Goal: Task Accomplishment & Management: Manage account settings

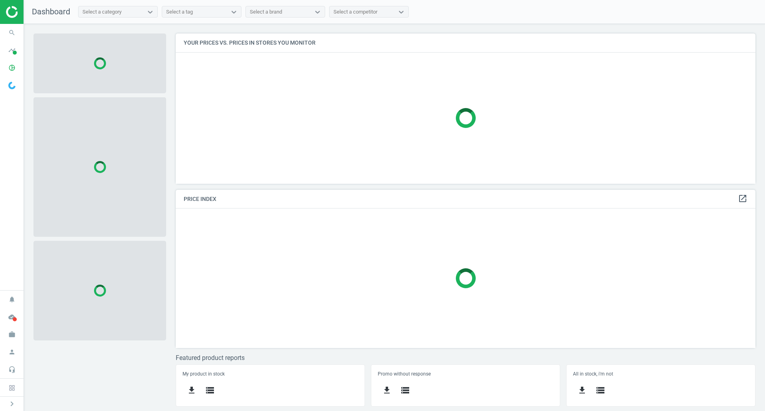
scroll to position [162, 592]
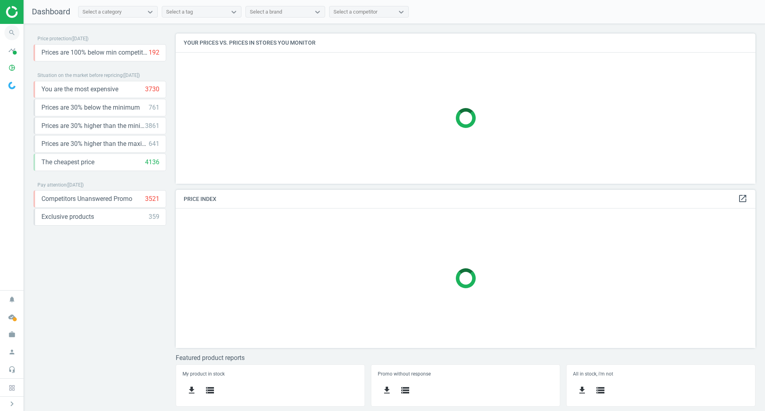
click at [12, 33] on icon "search" at bounding box center [11, 32] width 15 height 15
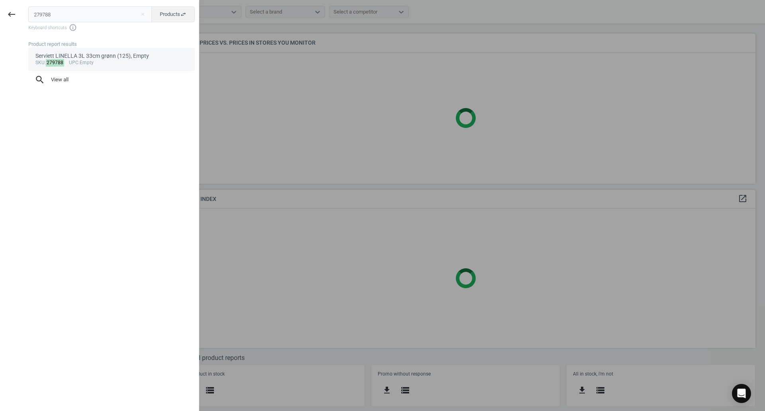
type input "279788"
click at [108, 62] on div "sku : 279788 upc :Empty" at bounding box center [111, 63] width 153 height 6
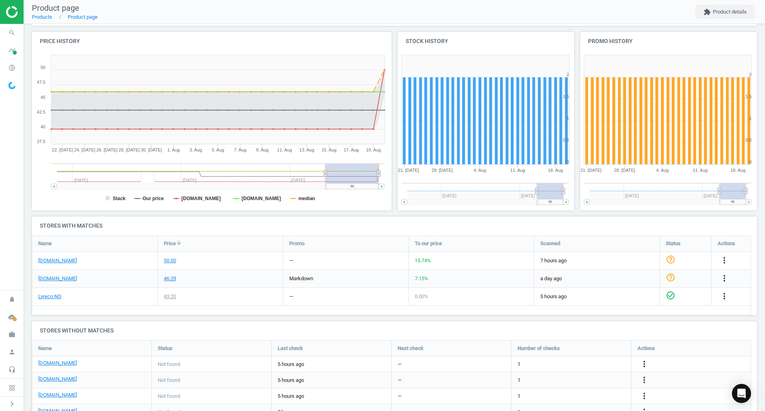
scroll to position [93, 0]
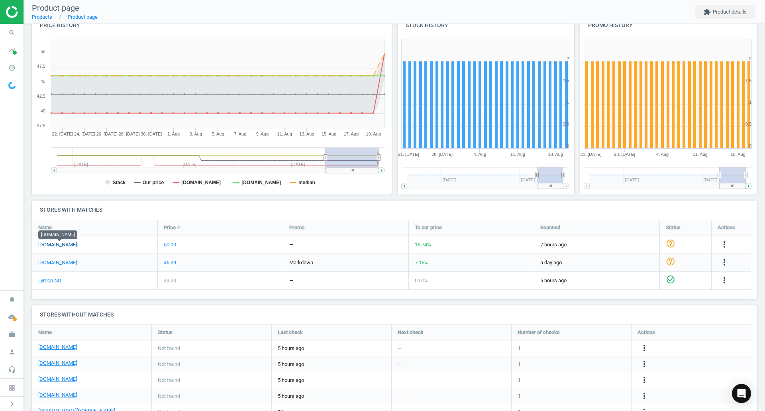
click at [68, 245] on link "[DOMAIN_NAME]" at bounding box center [57, 244] width 39 height 7
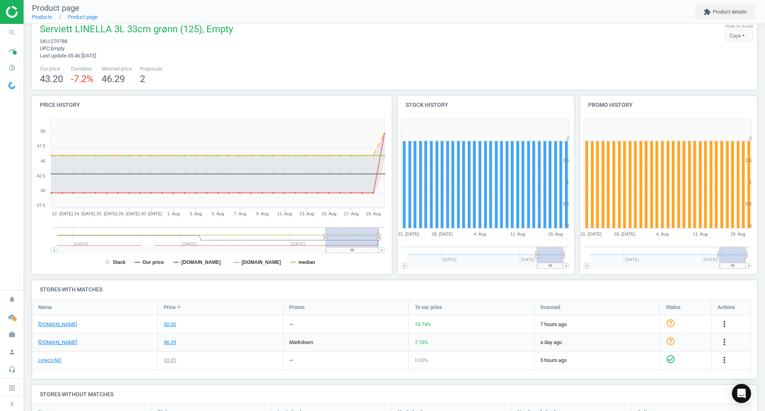
scroll to position [0, 0]
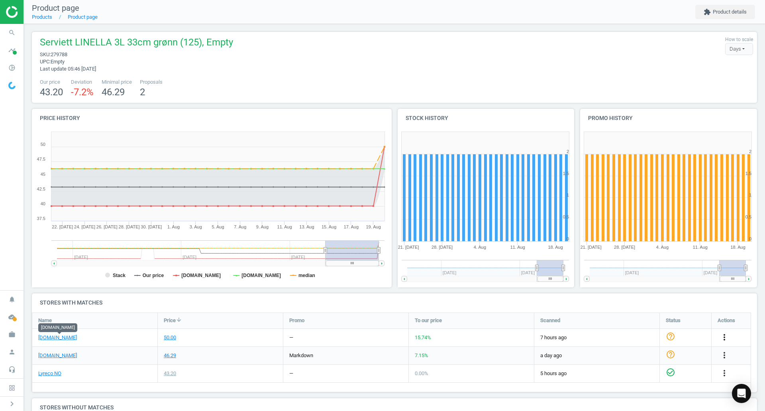
click at [724, 336] on icon "more_vert" at bounding box center [725, 337] width 10 height 10
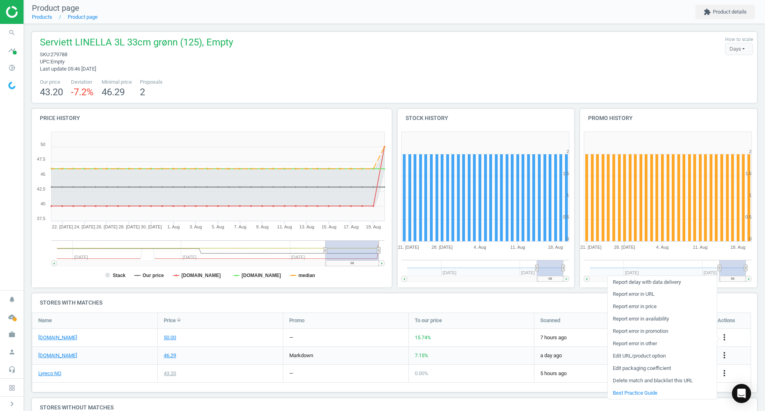
click at [655, 382] on link "Delete match and blacklist this URL" at bounding box center [662, 381] width 109 height 12
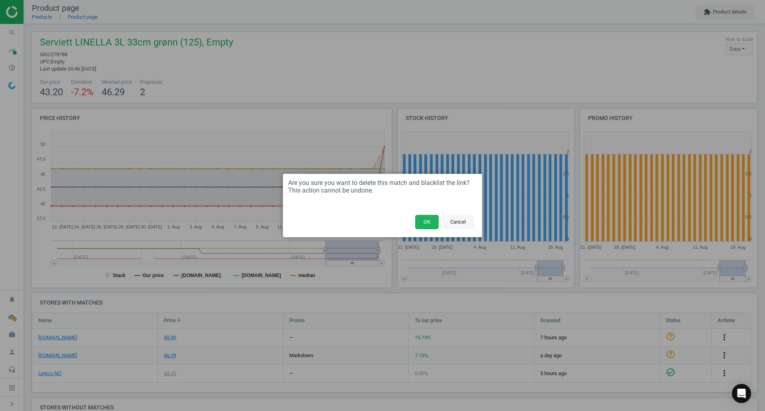
drag, startPoint x: 428, startPoint y: 224, endPoint x: 460, endPoint y: 222, distance: 31.5
click at [460, 222] on div "OK Cancel" at bounding box center [382, 224] width 199 height 25
click at [459, 222] on button "Cancel" at bounding box center [458, 222] width 32 height 14
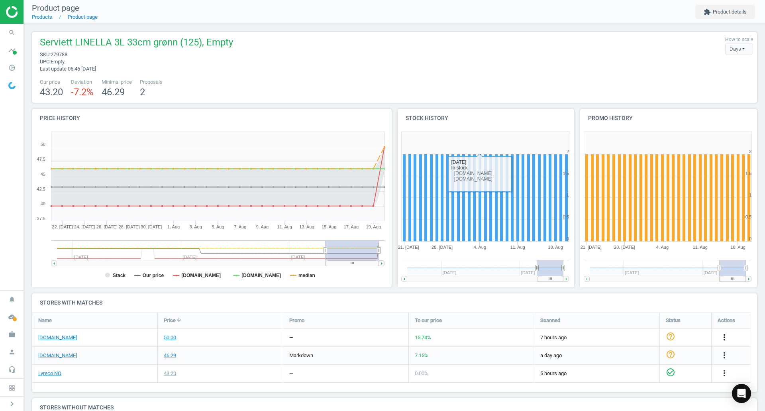
click at [726, 337] on icon "more_vert" at bounding box center [725, 337] width 10 height 10
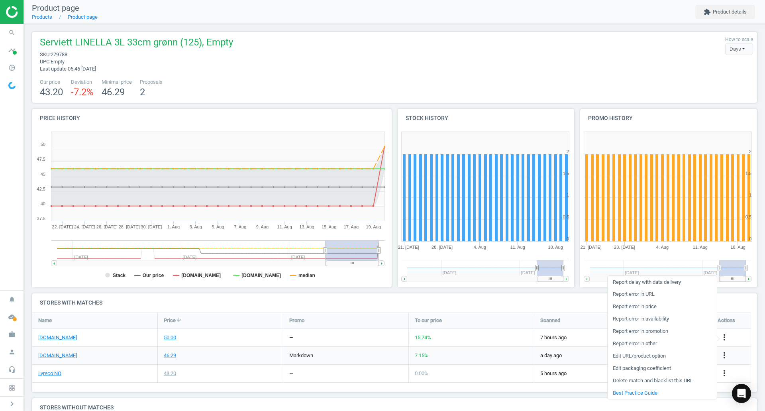
click at [640, 380] on link "Delete match and blacklist this URL" at bounding box center [662, 381] width 109 height 12
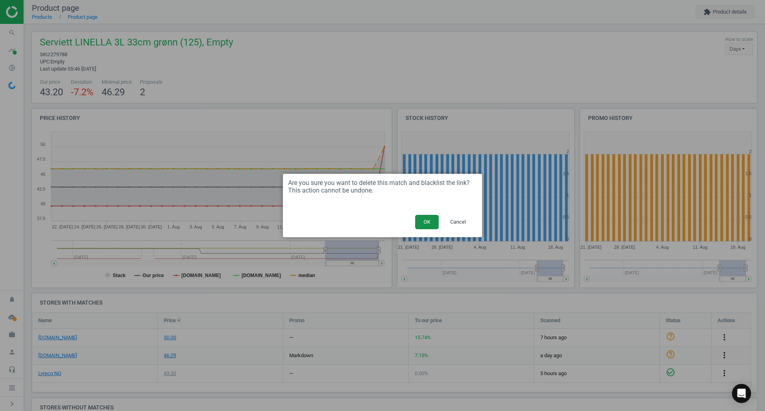
click at [419, 223] on button "OK" at bounding box center [427, 222] width 24 height 14
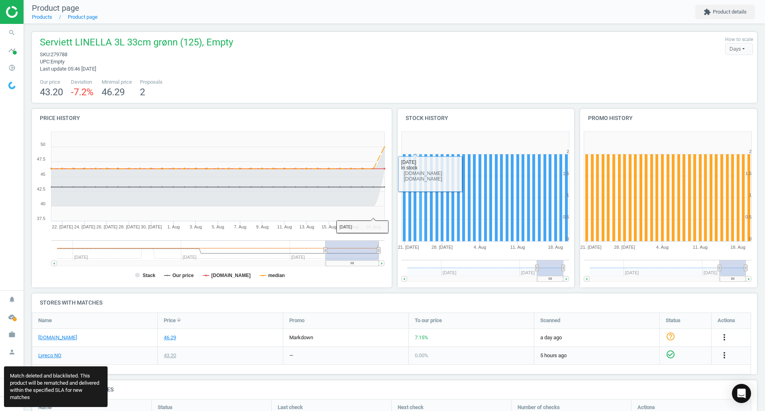
scroll to position [261, 732]
